Goal: Information Seeking & Learning: Check status

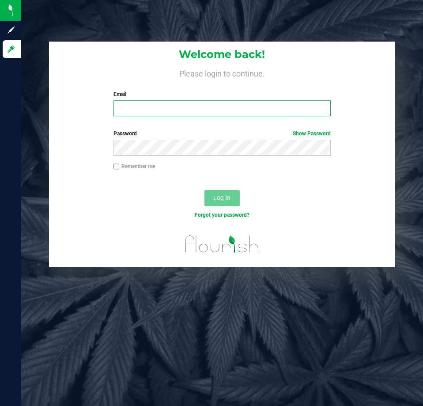
click at [246, 114] on input "Email" at bounding box center [222, 108] width 217 height 16
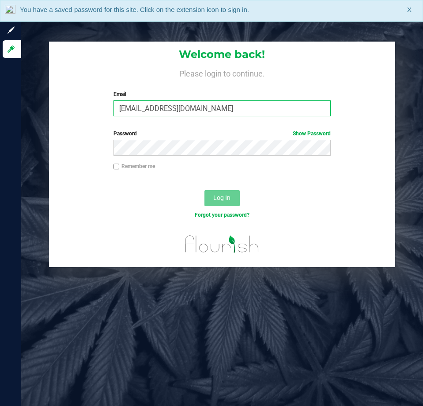
type input "[EMAIL_ADDRESS][DOMAIN_NAME]"
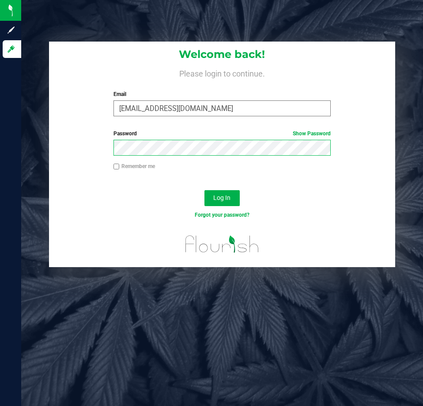
click at [205, 190] on button "Log In" at bounding box center [222, 198] width 35 height 16
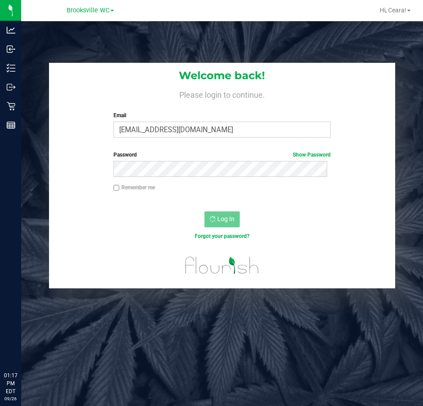
click at [168, 221] on div "Log In" at bounding box center [222, 222] width 346 height 30
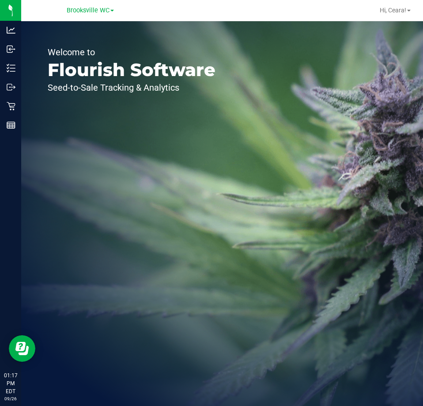
click at [21, 68] on div "Welcome to Flourish Software Seed-to-Sale Tracking & Analytics" at bounding box center [131, 213] width 221 height 384
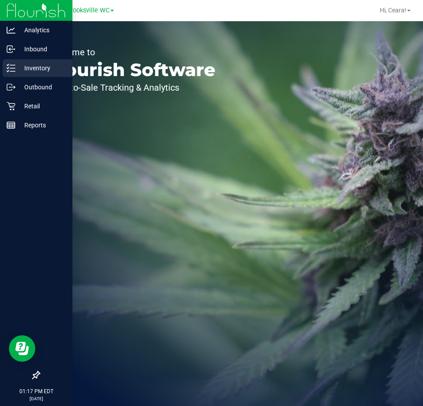
click at [10, 72] on icon at bounding box center [11, 68] width 9 height 9
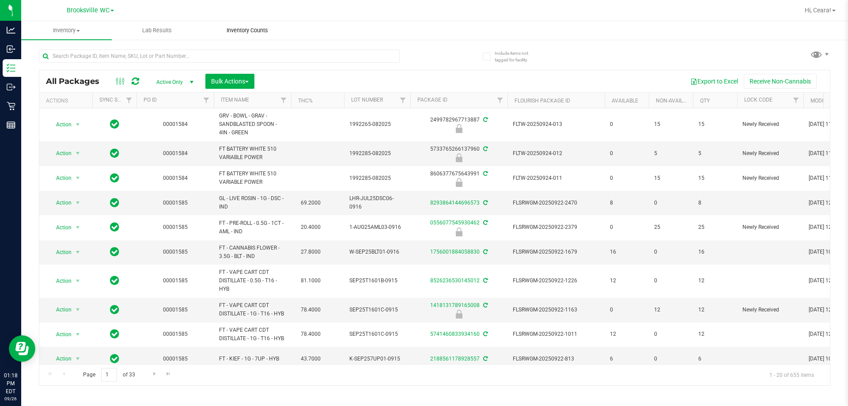
click at [247, 27] on span "Inventory Counts" at bounding box center [247, 31] width 65 height 8
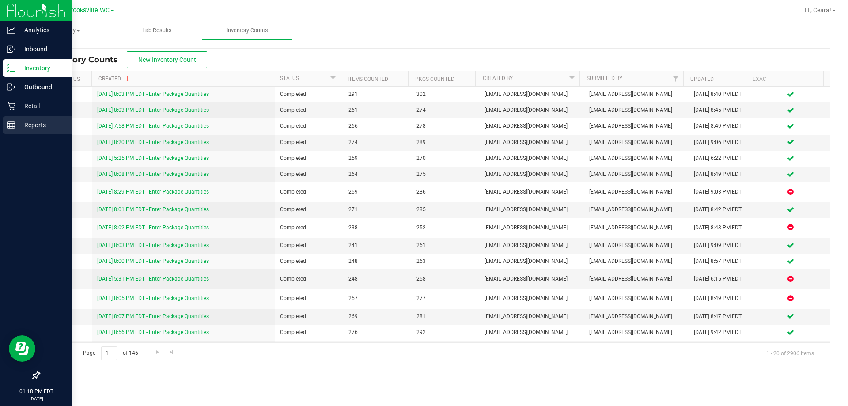
click at [30, 118] on div "Reports" at bounding box center [38, 125] width 70 height 18
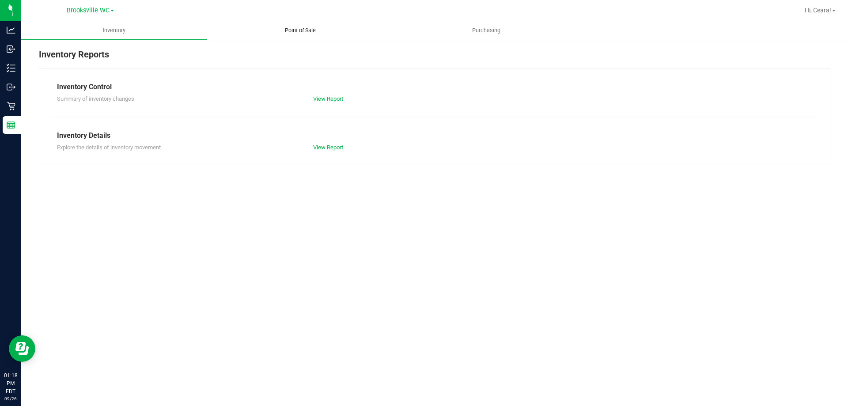
click at [289, 23] on uib-tab-heading "Point of Sale" at bounding box center [300, 31] width 185 height 18
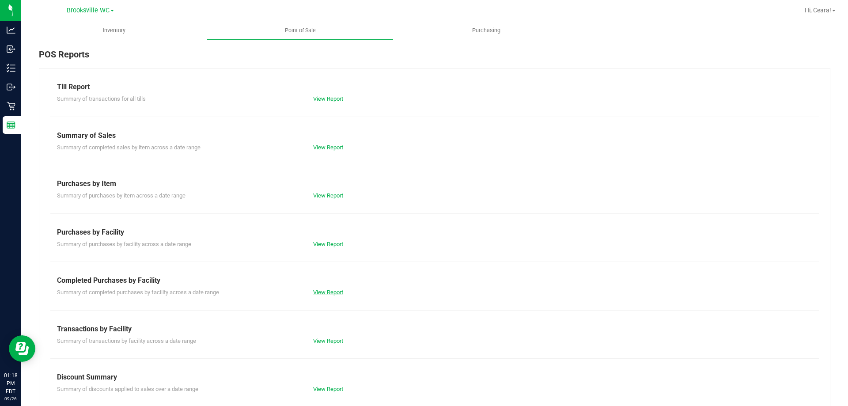
click at [333, 293] on link "View Report" at bounding box center [328, 292] width 30 height 7
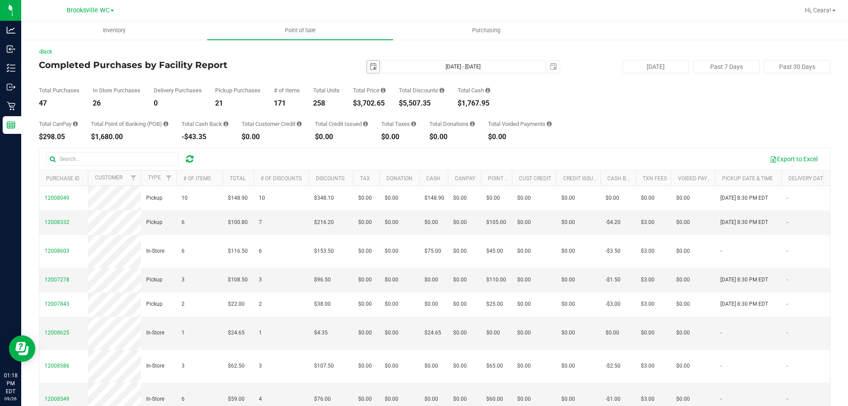
click at [370, 65] on span "select" at bounding box center [373, 66] width 7 height 7
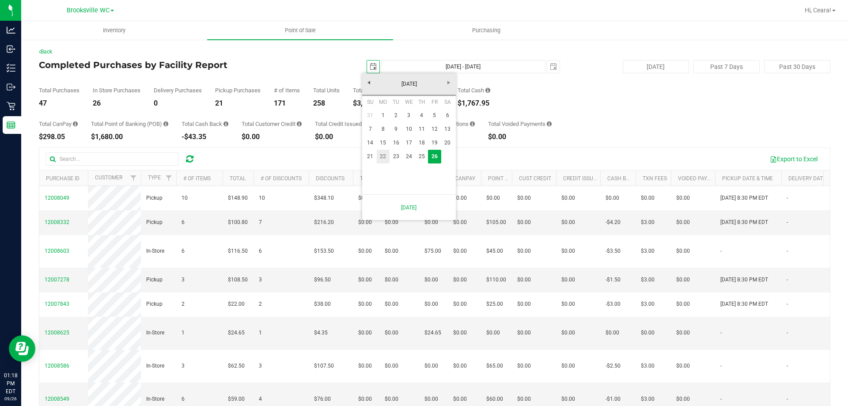
click at [381, 157] on link "22" at bounding box center [383, 157] width 13 height 14
type input "[DATE]"
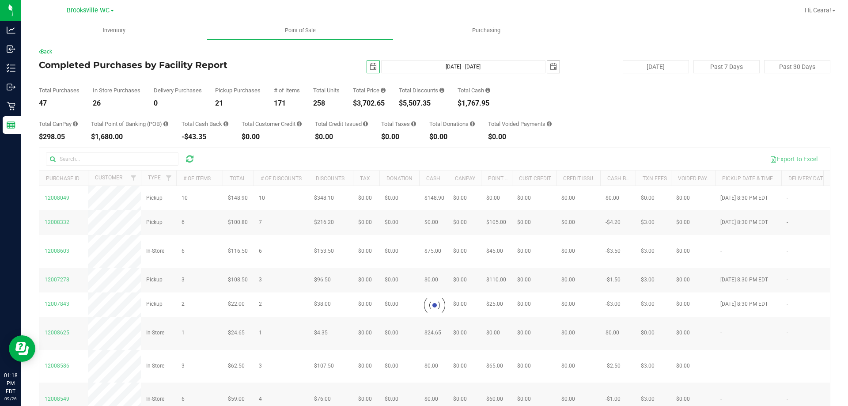
click at [423, 66] on span "select" at bounding box center [553, 67] width 12 height 12
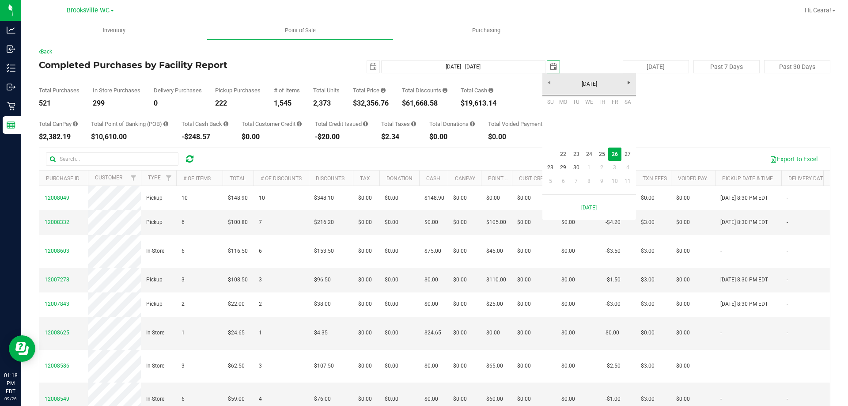
scroll to position [0, 22]
click at [423, 154] on link "22" at bounding box center [563, 155] width 13 height 14
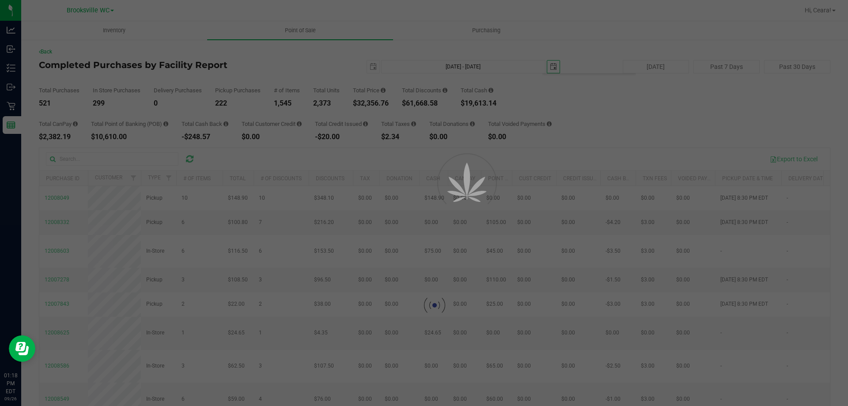
type input "[DATE] - [DATE]"
type input "[DATE]"
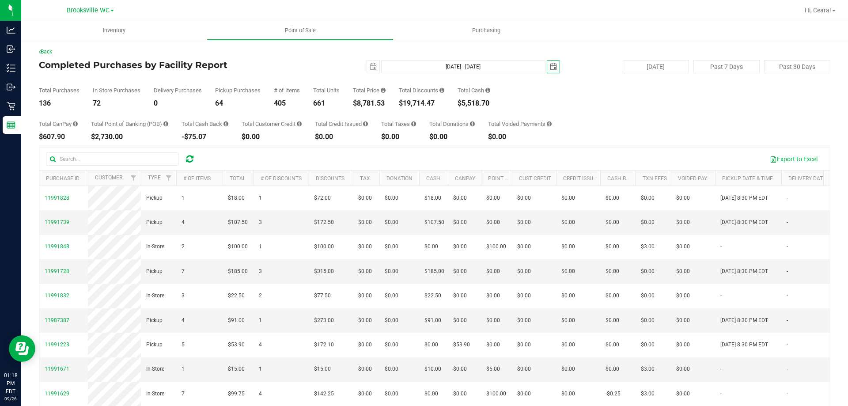
click at [423, 63] on span "select" at bounding box center [553, 67] width 12 height 12
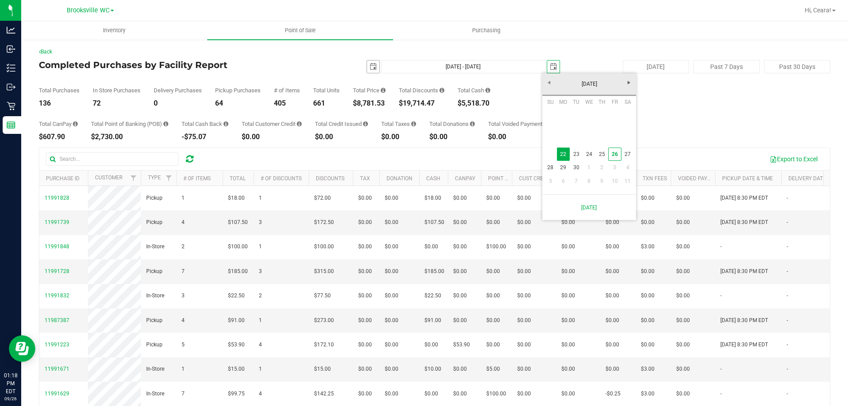
click at [370, 66] on span "select" at bounding box center [373, 66] width 7 height 7
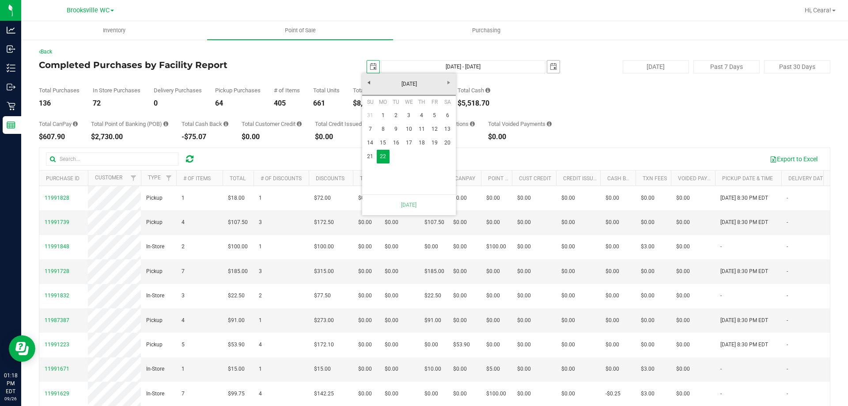
click at [423, 73] on span "[DATE]" at bounding box center [553, 66] width 13 height 13
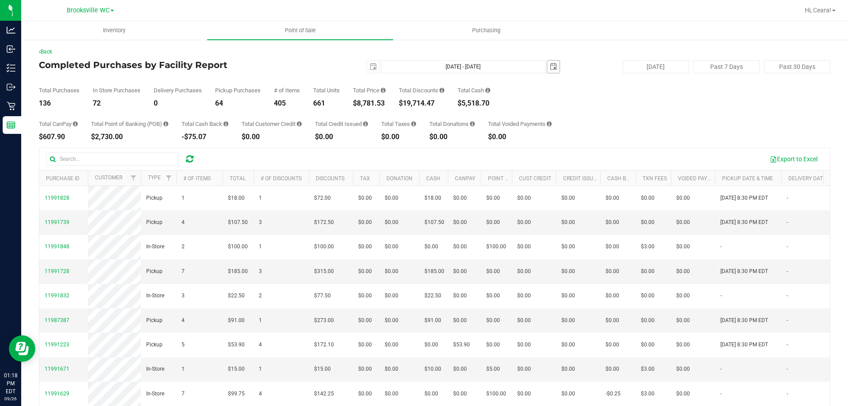
drag, startPoint x: 554, startPoint y: 61, endPoint x: 560, endPoint y: 57, distance: 7.0
click at [423, 61] on span "select" at bounding box center [553, 67] width 12 height 12
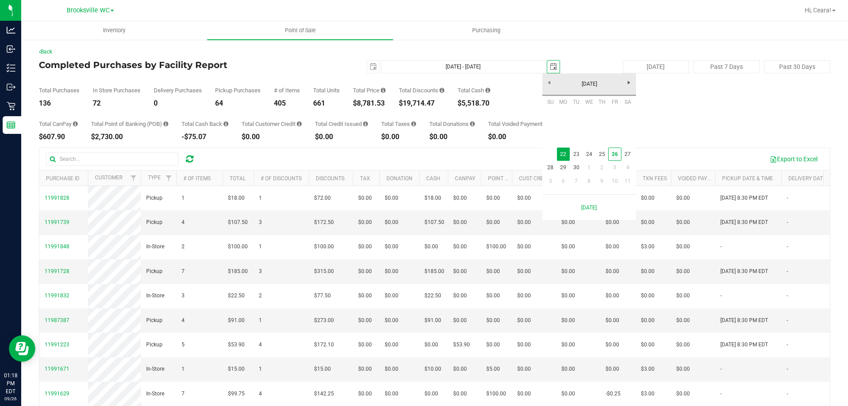
scroll to position [0, 22]
click at [423, 155] on link "23" at bounding box center [576, 155] width 13 height 14
type input "[DATE] - [DATE]"
type input "[DATE]"
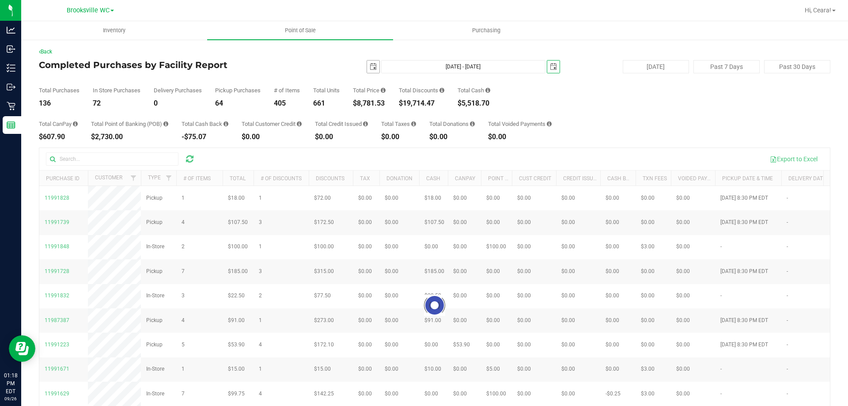
click at [371, 67] on span "select" at bounding box center [373, 66] width 7 height 7
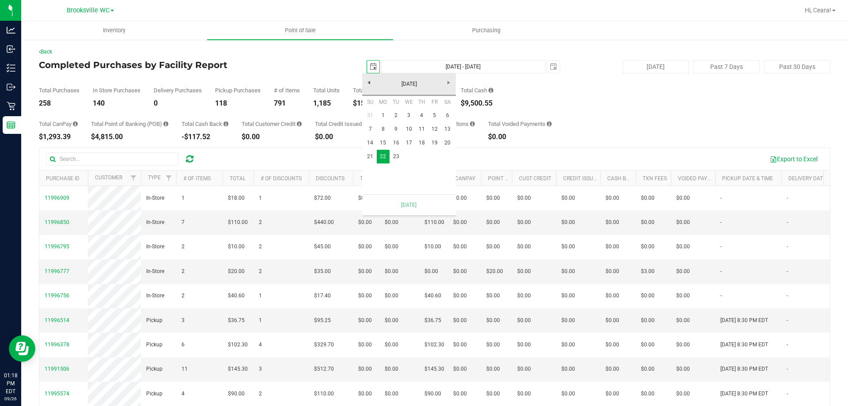
scroll to position [0, 22]
click at [397, 160] on link "23" at bounding box center [396, 157] width 13 height 14
type input "[DATE] - [DATE]"
type input "[DATE]"
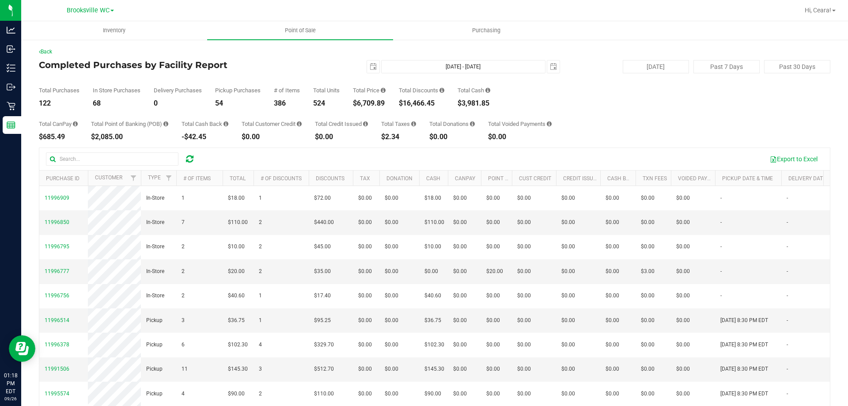
click at [423, 45] on div "Back Completed Purchases by Facility Report [DATE] [DATE] - [DATE] [DATE] [DATE…" at bounding box center [434, 255] width 827 height 433
click at [423, 64] on span "select" at bounding box center [553, 66] width 7 height 7
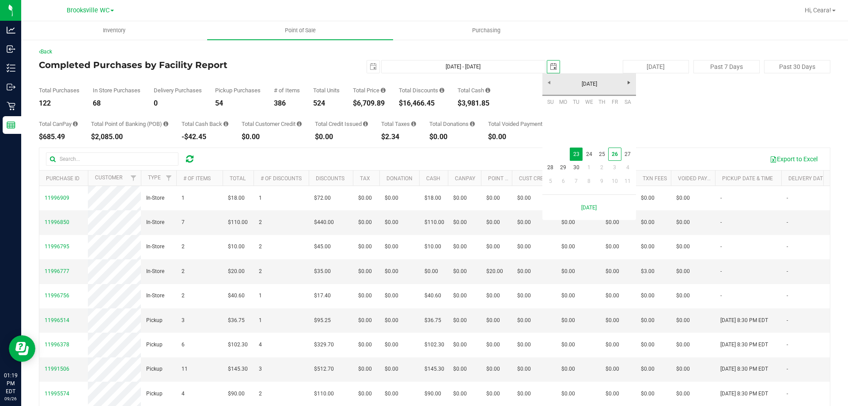
scroll to position [0, 22]
click at [423, 156] on link "24" at bounding box center [589, 155] width 13 height 14
type input "[DATE] - [DATE]"
type input "[DATE]"
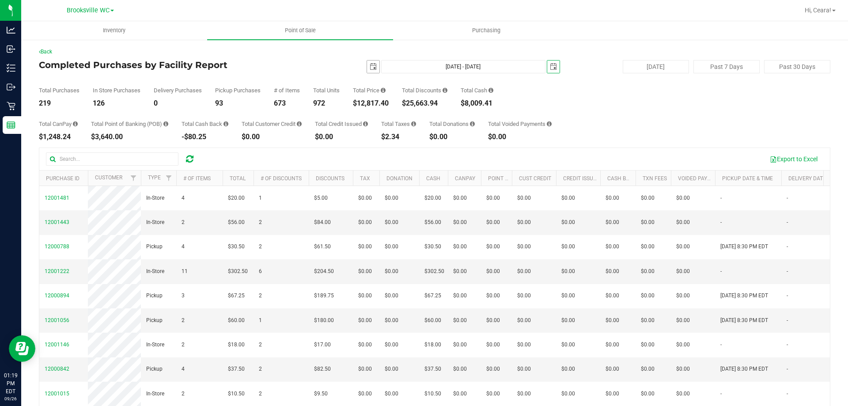
click at [370, 66] on span "select" at bounding box center [373, 66] width 7 height 7
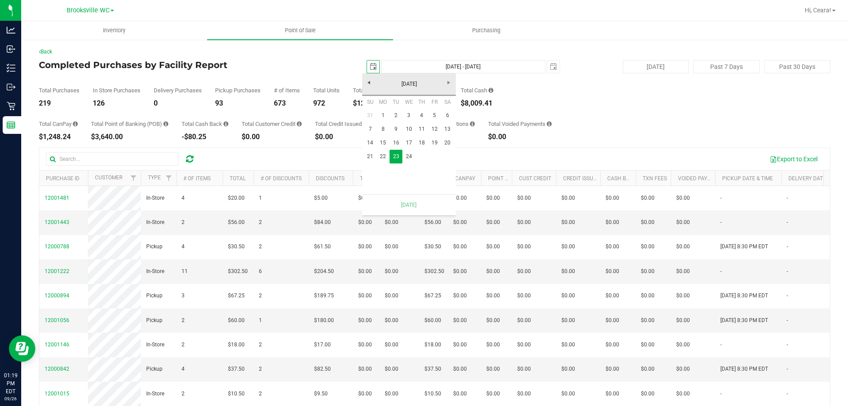
scroll to position [0, 22]
click at [409, 152] on link "24" at bounding box center [409, 157] width 13 height 14
type input "[DATE] - [DATE]"
type input "[DATE]"
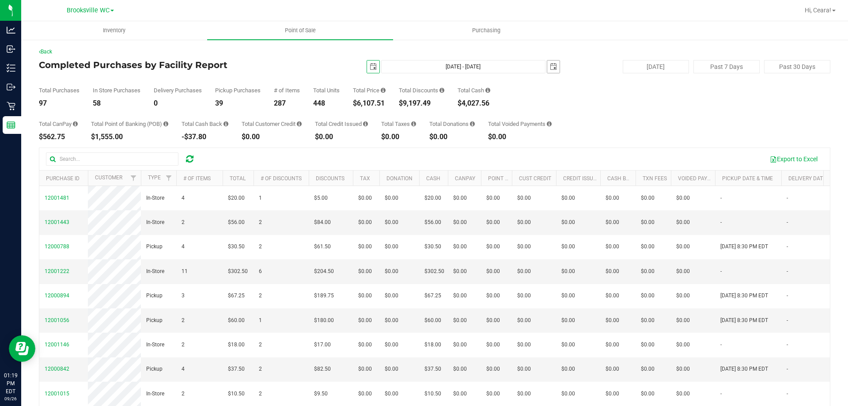
click at [423, 72] on span "select" at bounding box center [553, 67] width 12 height 12
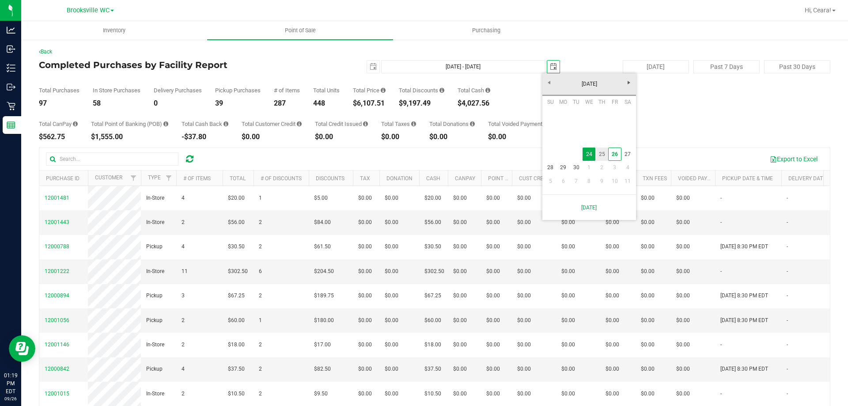
click at [423, 155] on link "25" at bounding box center [602, 155] width 13 height 14
type input "[DATE] - [DATE]"
type input "[DATE]"
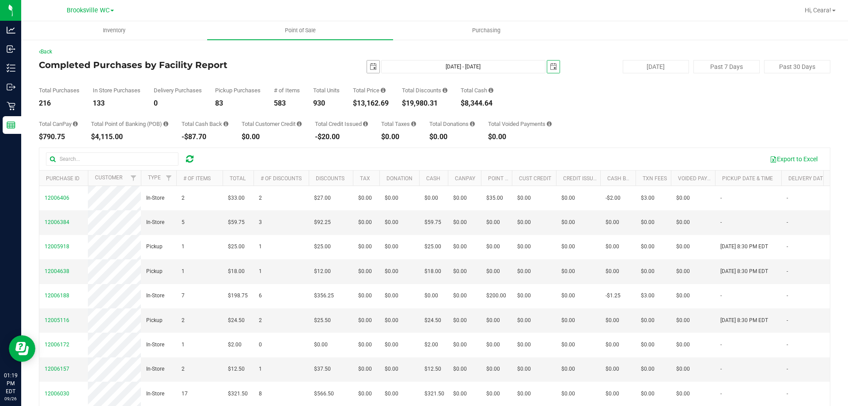
click at [372, 63] on span "select" at bounding box center [373, 67] width 12 height 12
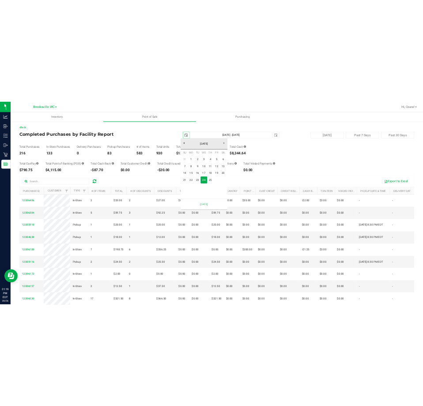
scroll to position [0, 22]
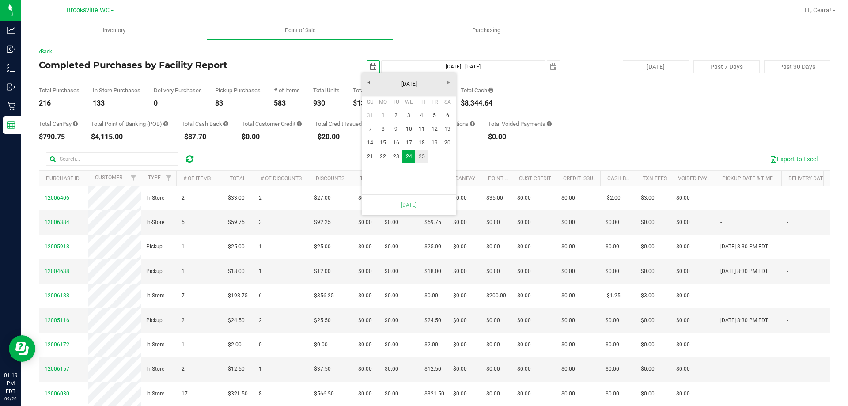
click at [421, 153] on link "25" at bounding box center [421, 157] width 13 height 14
type input "[DATE] - [DATE]"
type input "[DATE]"
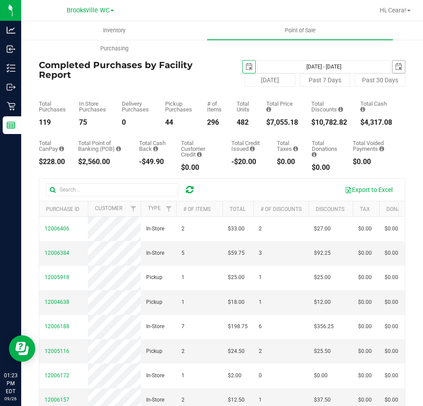
click at [395, 66] on span "select" at bounding box center [398, 66] width 7 height 7
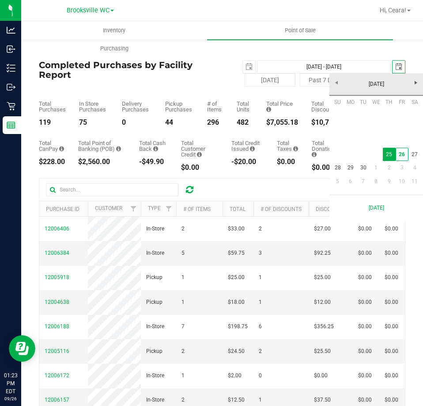
scroll to position [0, 22]
click at [403, 155] on link "26" at bounding box center [402, 155] width 13 height 14
type input "[DATE] - [DATE]"
type input "[DATE]"
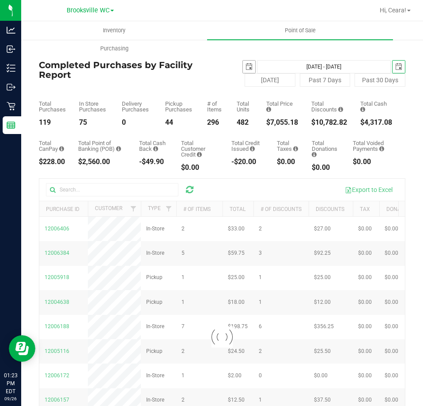
click at [246, 65] on span "select" at bounding box center [249, 66] width 7 height 7
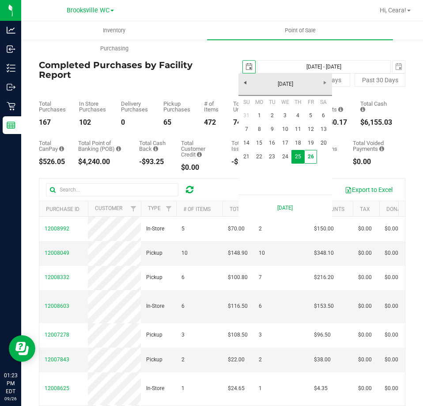
scroll to position [0, 22]
click at [309, 160] on link "26" at bounding box center [310, 157] width 13 height 14
type input "[DATE] - [DATE]"
type input "[DATE]"
